Goal: Information Seeking & Learning: Find specific page/section

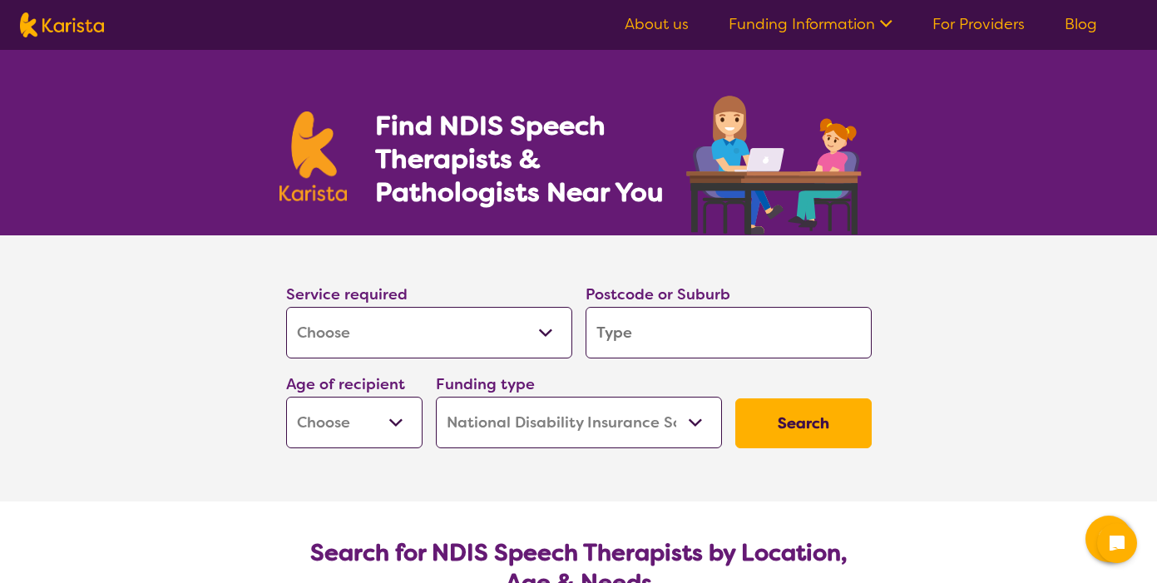
select select "[MEDICAL_DATA]"
select select "NDIS"
select select "[MEDICAL_DATA]"
select select "NDIS"
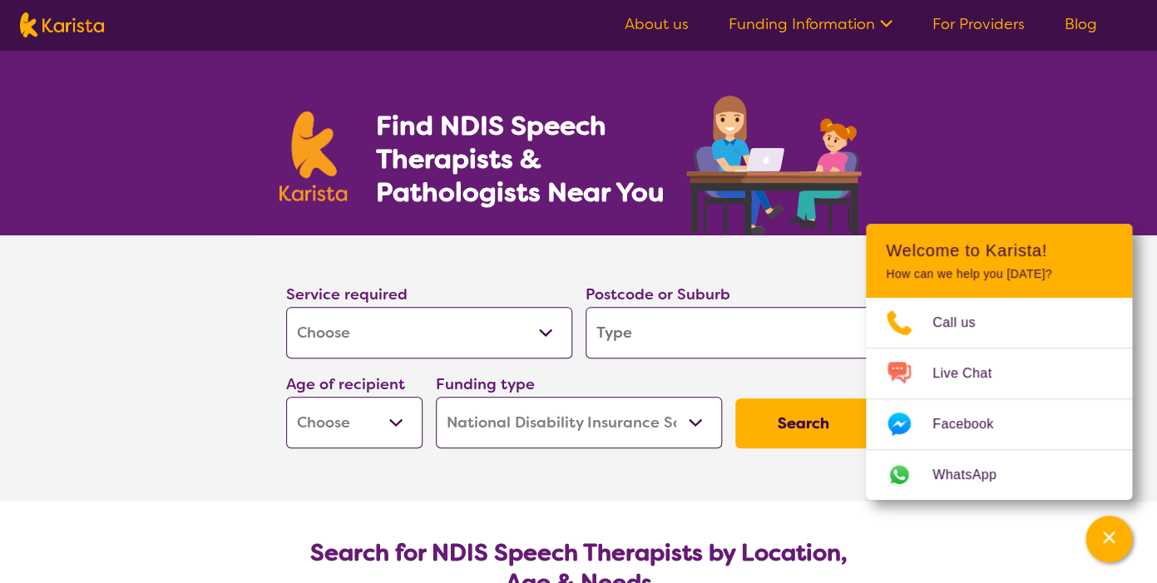
type input "3"
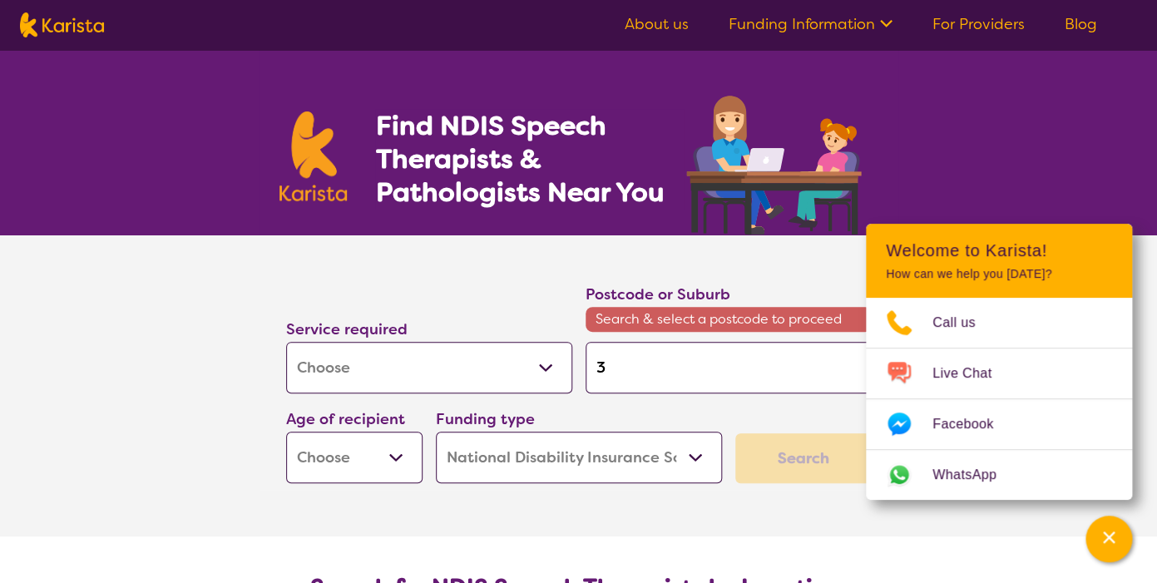
type input "31"
type input "316"
type input "3163"
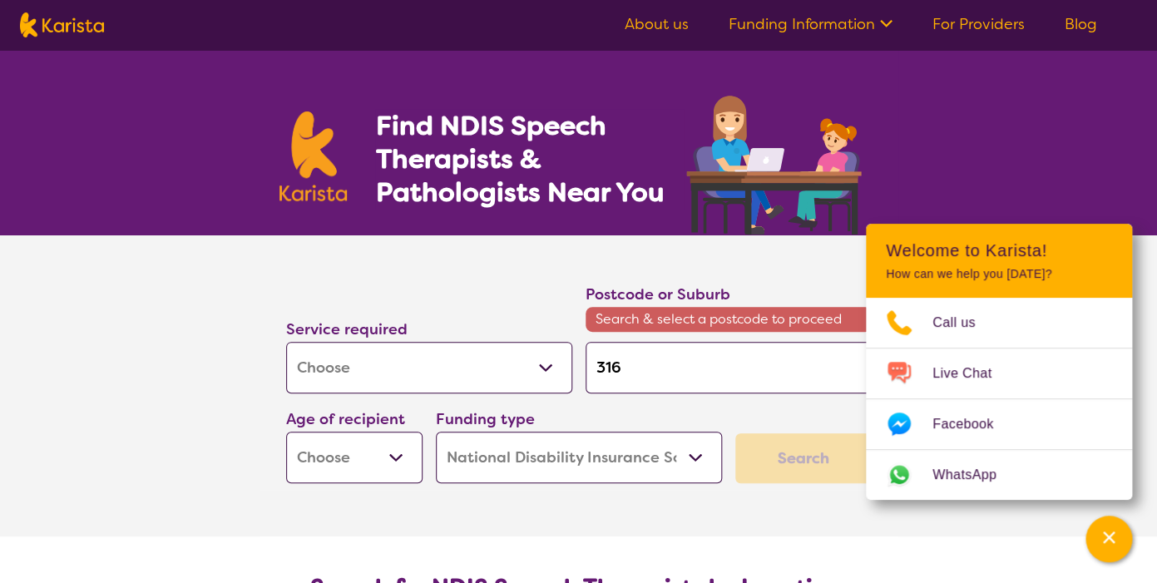
type input "3163"
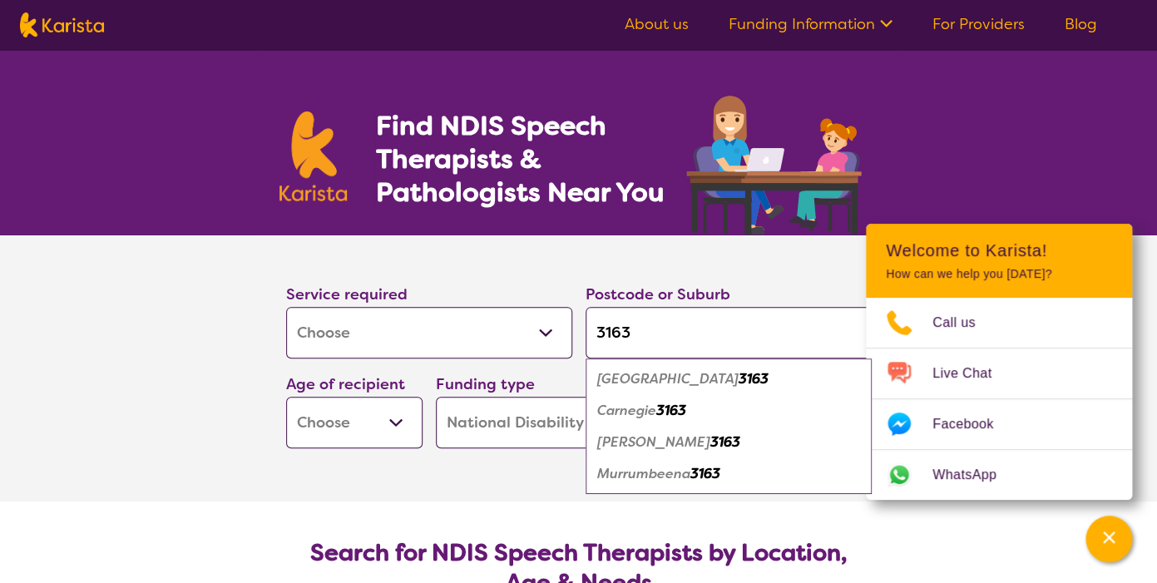
type input "3163"
click at [675, 408] on em "3163" at bounding box center [671, 410] width 30 height 17
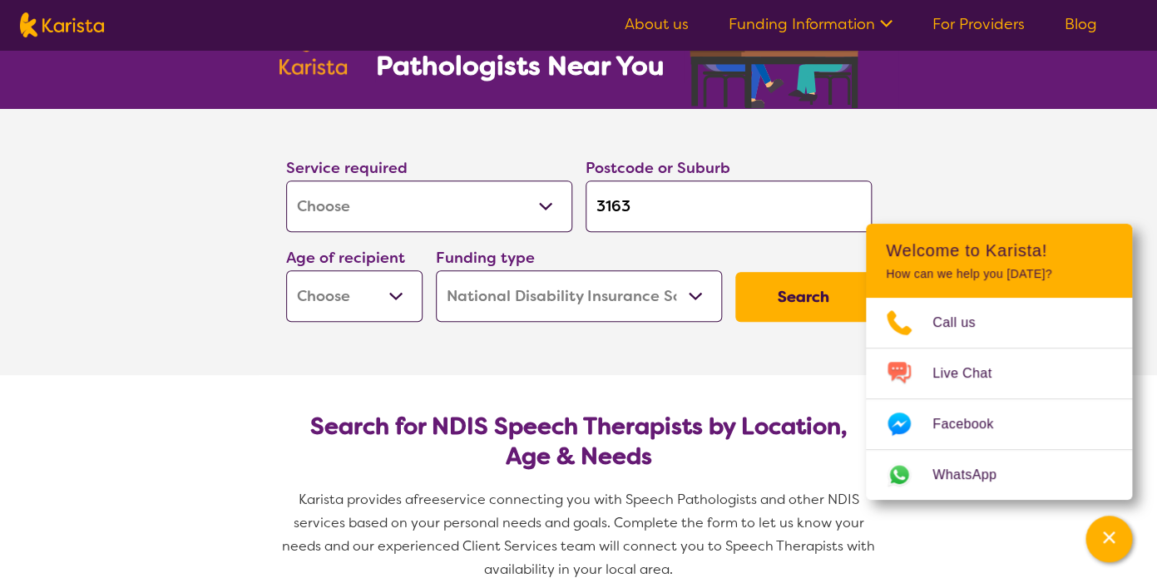
scroll to position [137, 0]
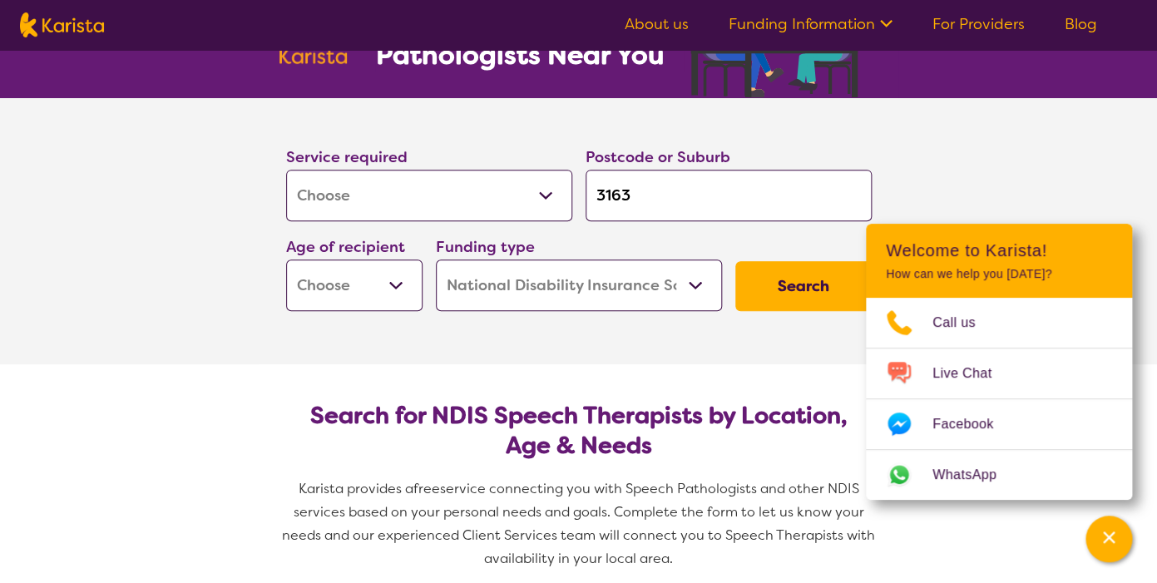
select select "AD"
click option "Adult - 18 to 64" at bounding box center [0, 0] width 0 height 0
select select "AD"
click at [822, 290] on button "Search" at bounding box center [803, 286] width 136 height 50
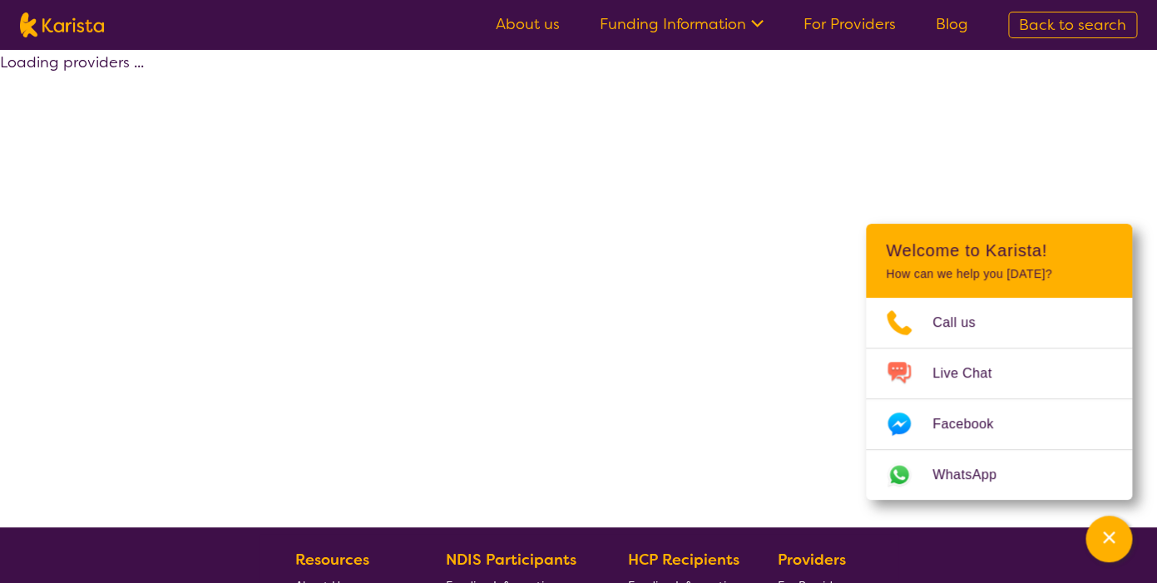
select select "by_score"
